Goal: Transaction & Acquisition: Book appointment/travel/reservation

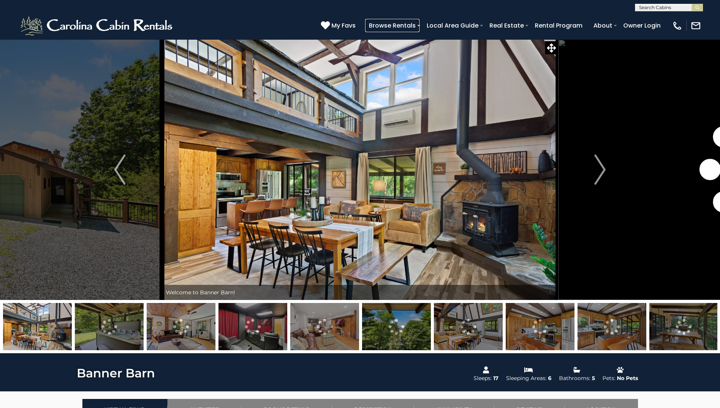
click at [395, 25] on link "Browse Rentals" at bounding box center [392, 25] width 54 height 13
